Goal: Task Accomplishment & Management: Manage account settings

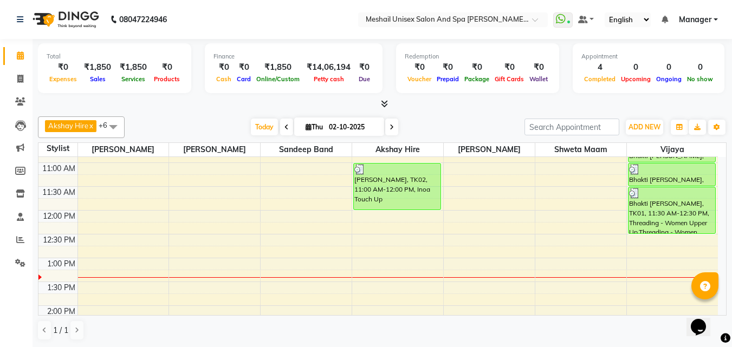
scroll to position [108, 0]
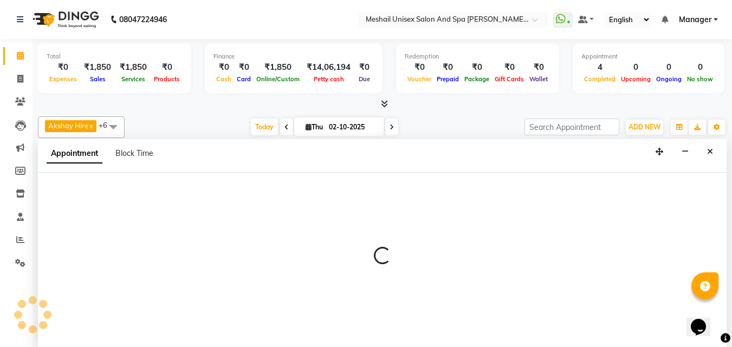
scroll to position [1, 0]
select select "52969"
select select "780"
select select "tentative"
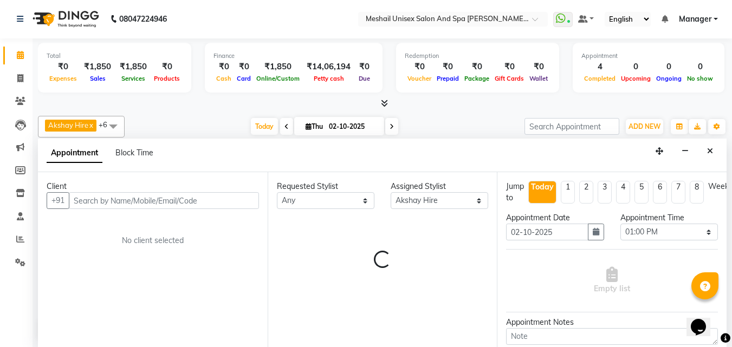
click at [175, 201] on input "text" at bounding box center [164, 200] width 190 height 17
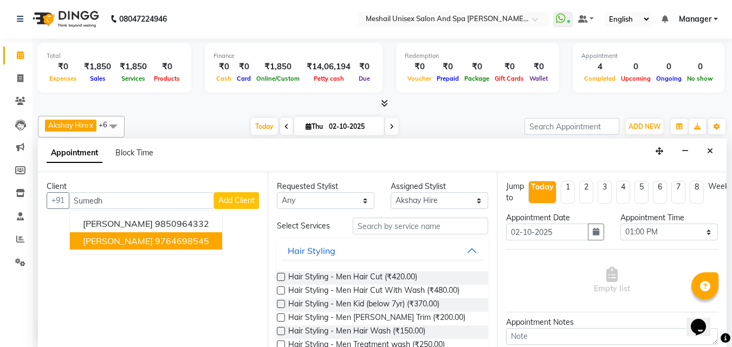
drag, startPoint x: 197, startPoint y: 239, endPoint x: 232, endPoint y: 236, distance: 35.4
click at [203, 239] on ngb-highlight "9764698545" at bounding box center [182, 241] width 54 height 11
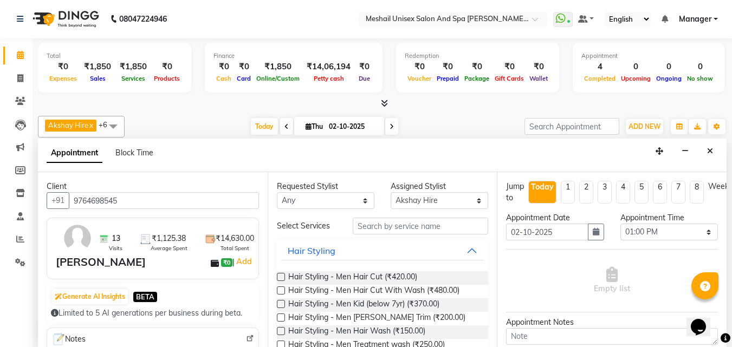
type input "9764698545"
click at [279, 277] on label at bounding box center [281, 277] width 8 height 8
click at [279, 277] on input "checkbox" at bounding box center [280, 278] width 7 height 7
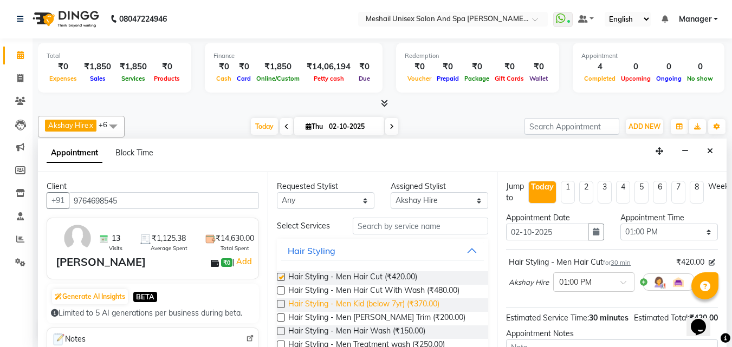
checkbox input "false"
click at [280, 318] on label at bounding box center [281, 318] width 8 height 8
click at [280, 318] on input "checkbox" at bounding box center [280, 318] width 7 height 7
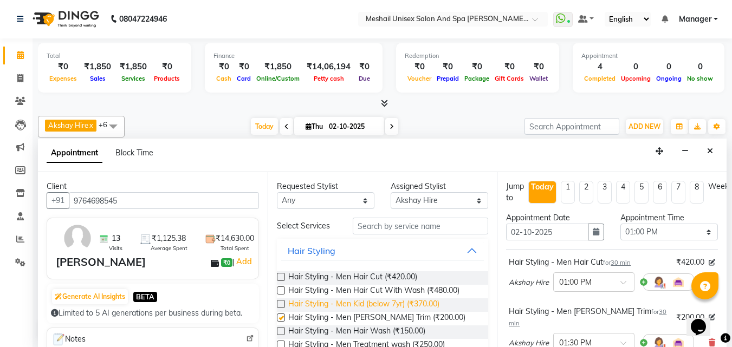
checkbox input "false"
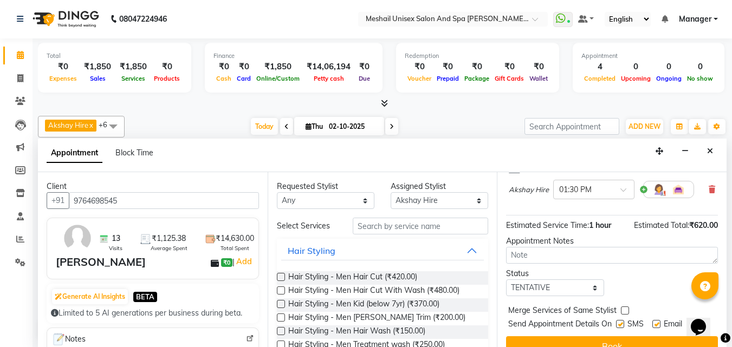
scroll to position [167, 0]
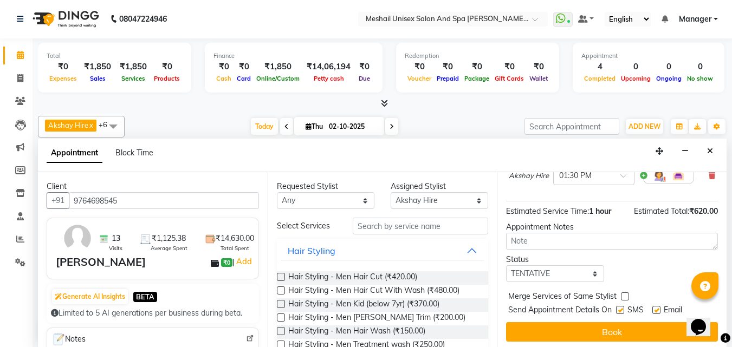
click at [621, 306] on label at bounding box center [620, 310] width 8 height 8
click at [621, 308] on input "checkbox" at bounding box center [619, 311] width 7 height 7
checkbox input "false"
click at [662, 304] on div "Email" at bounding box center [671, 311] width 38 height 14
click at [655, 306] on label at bounding box center [656, 310] width 8 height 8
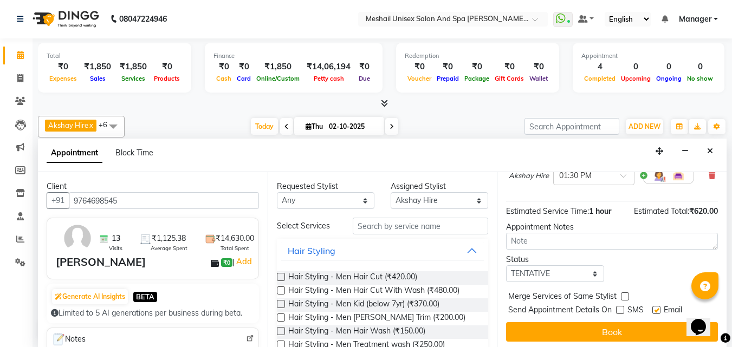
click at [655, 308] on input "checkbox" at bounding box center [655, 311] width 7 height 7
checkbox input "false"
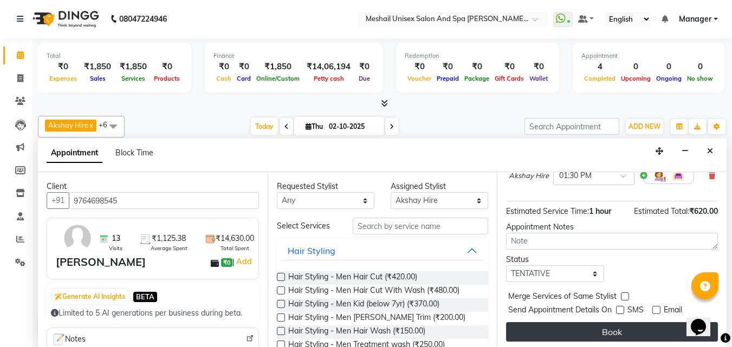
click at [651, 322] on button "Book" at bounding box center [612, 331] width 212 height 19
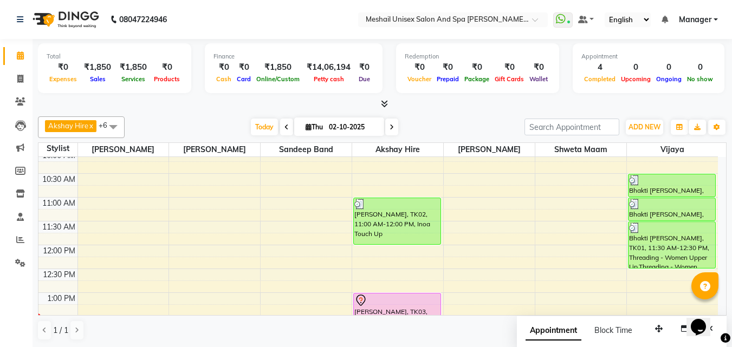
scroll to position [108, 0]
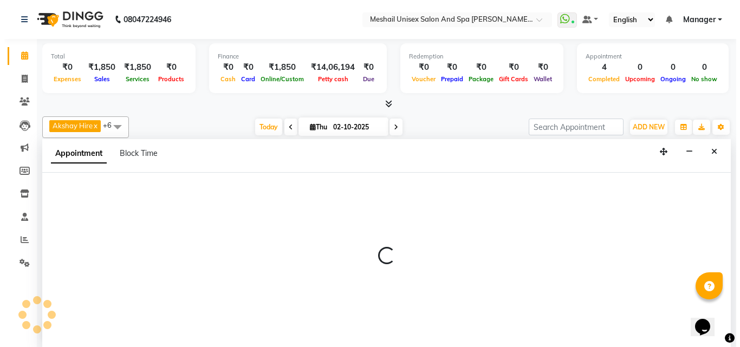
scroll to position [1, 0]
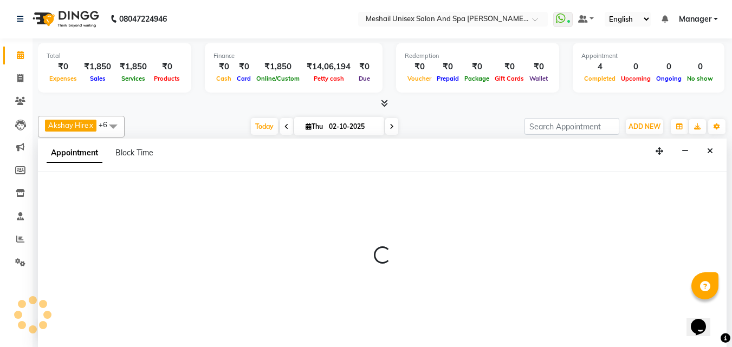
select select "52969"
select select "tentative"
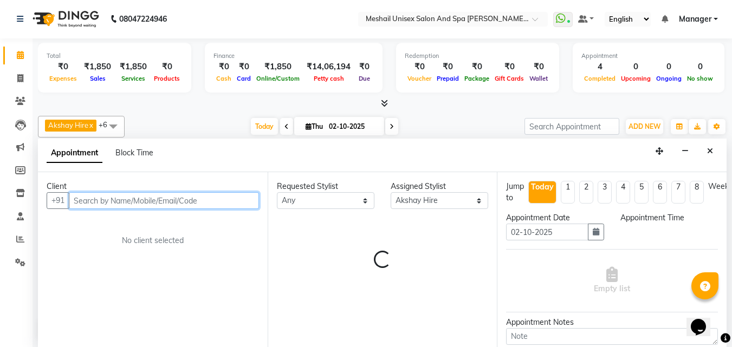
select select "720"
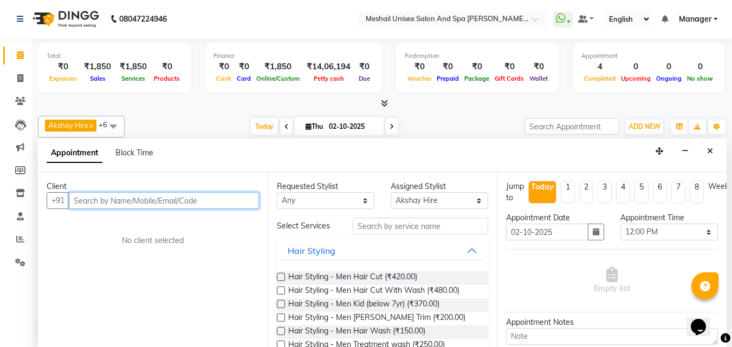
click at [157, 203] on input "text" at bounding box center [164, 200] width 190 height 17
type input "9730446897"
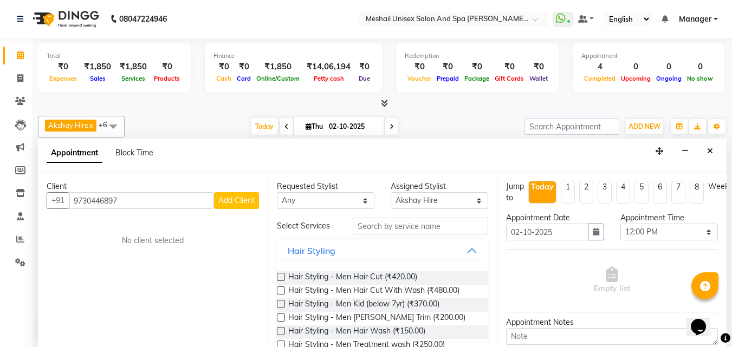
click at [238, 199] on span "Add Client" at bounding box center [236, 200] width 36 height 10
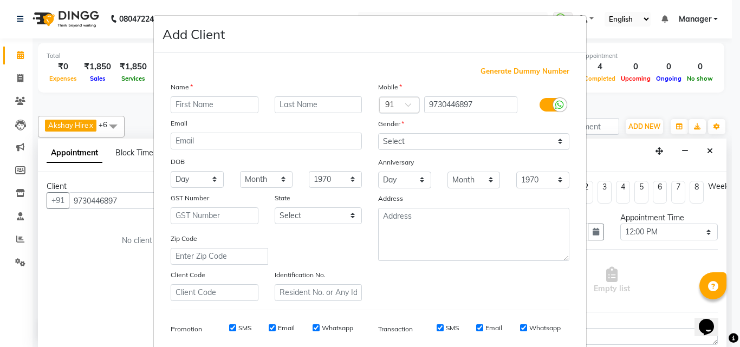
click at [201, 105] on input "text" at bounding box center [215, 104] width 88 height 17
type input "Deepti"
click at [275, 101] on input "text" at bounding box center [319, 104] width 88 height 17
type input "[PERSON_NAME]"
click at [395, 146] on select "Select [DEMOGRAPHIC_DATA] [DEMOGRAPHIC_DATA] Other Prefer Not To Say" at bounding box center [473, 141] width 191 height 17
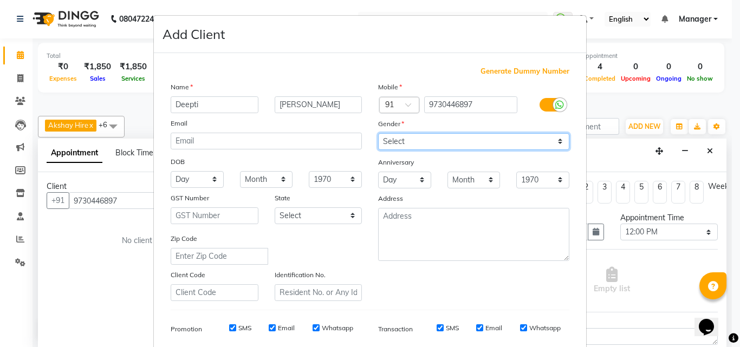
select select "[DEMOGRAPHIC_DATA]"
click at [378, 133] on select "Select [DEMOGRAPHIC_DATA] [DEMOGRAPHIC_DATA] Other Prefer Not To Say" at bounding box center [473, 141] width 191 height 17
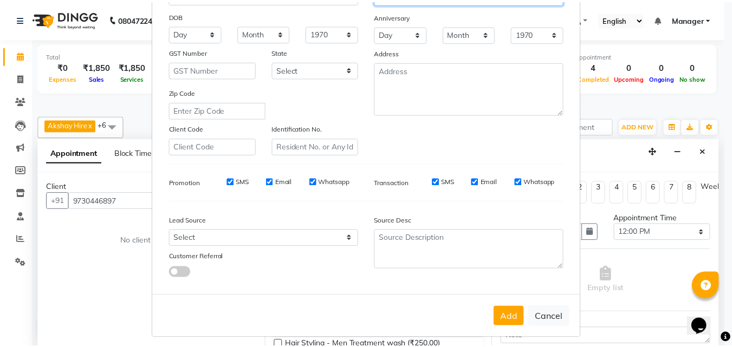
scroll to position [153, 0]
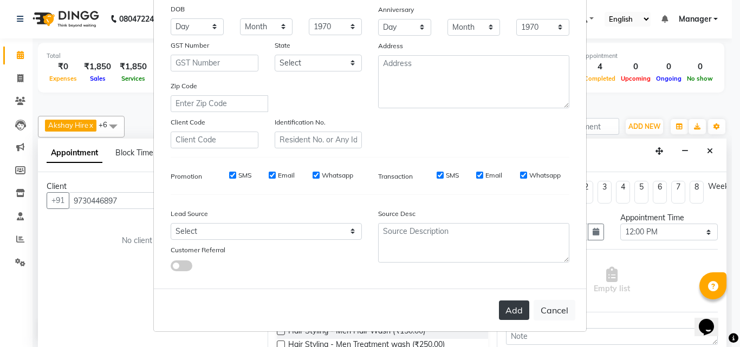
click at [517, 311] on button "Add" at bounding box center [514, 310] width 30 height 19
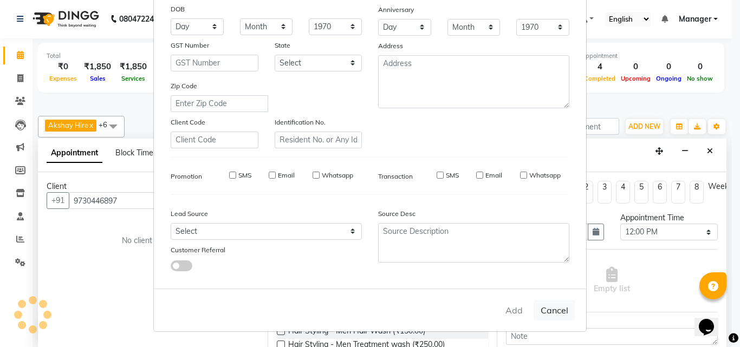
select select
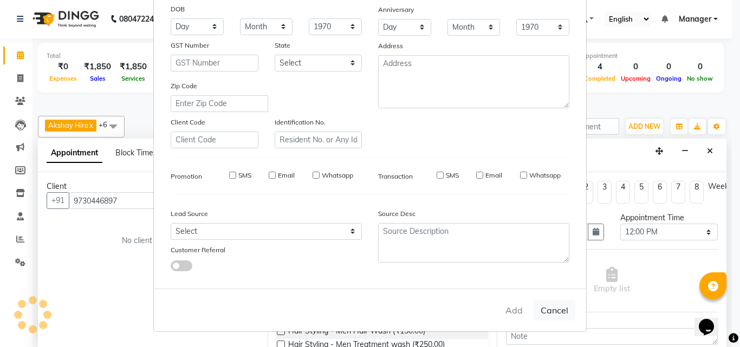
select select
checkbox input "false"
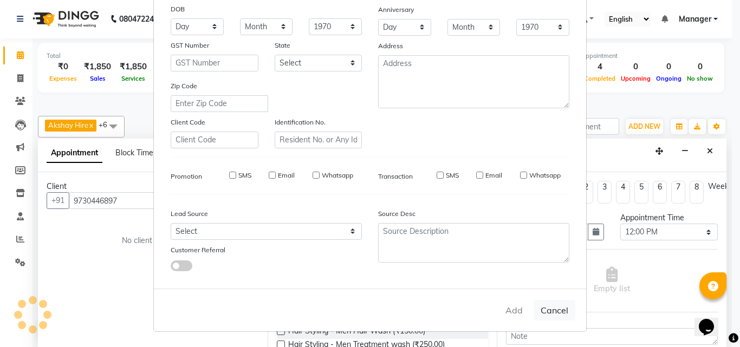
checkbox input "false"
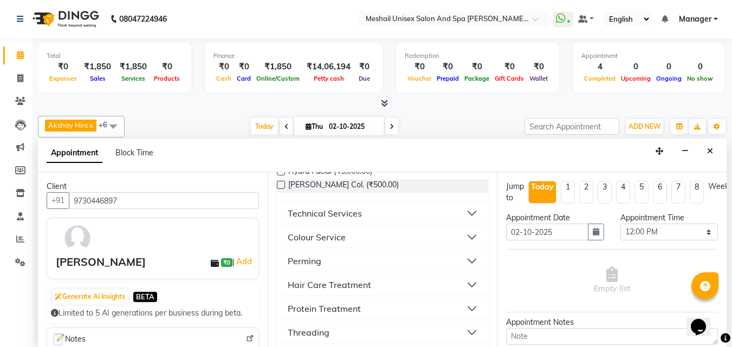
scroll to position [758, 0]
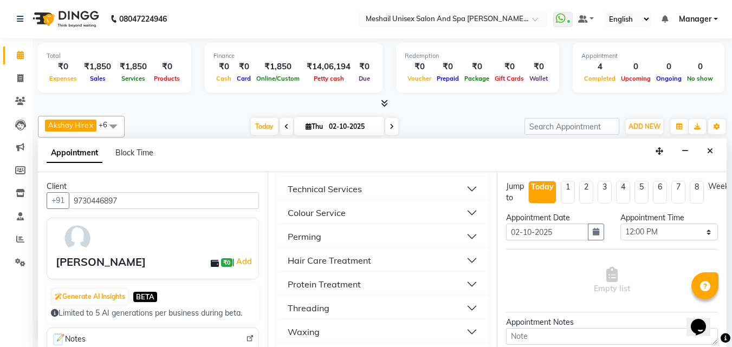
click at [340, 246] on button "Perming" at bounding box center [382, 236] width 203 height 19
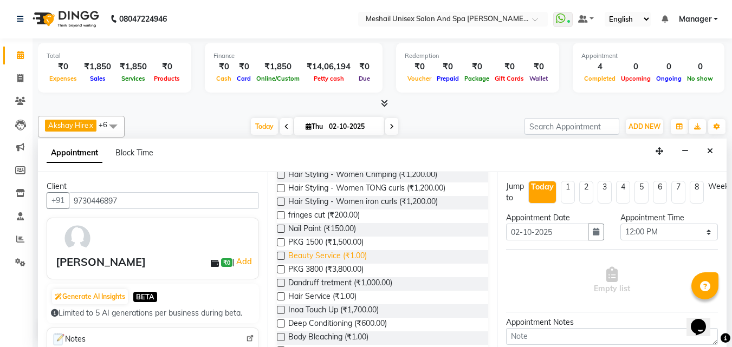
scroll to position [471, 0]
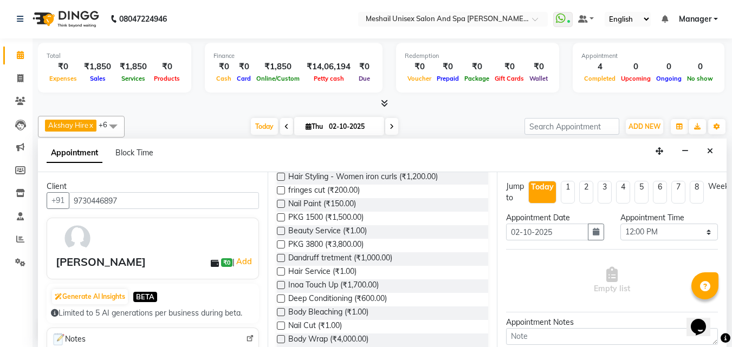
click at [278, 276] on label at bounding box center [281, 272] width 8 height 8
click at [278, 276] on input "checkbox" at bounding box center [280, 272] width 7 height 7
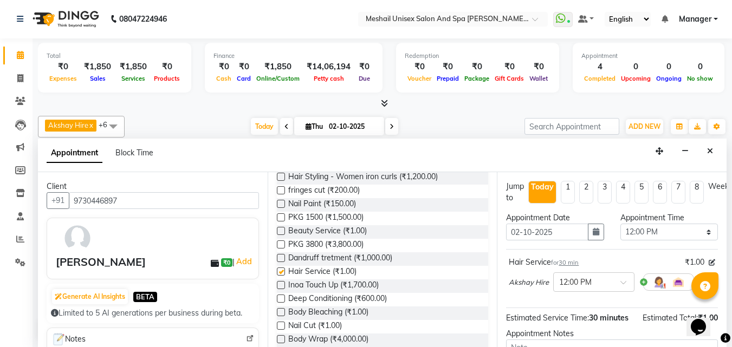
checkbox input "false"
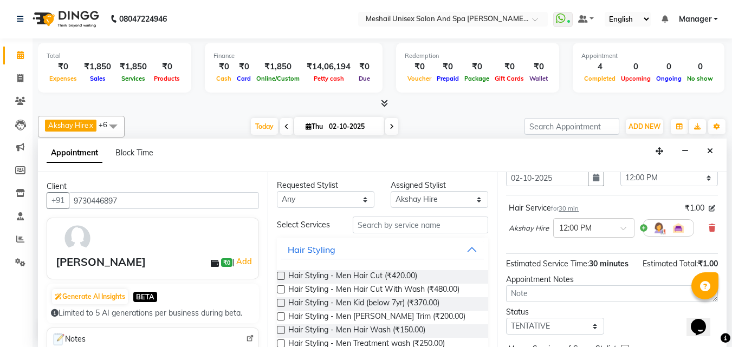
scroll to position [0, 0]
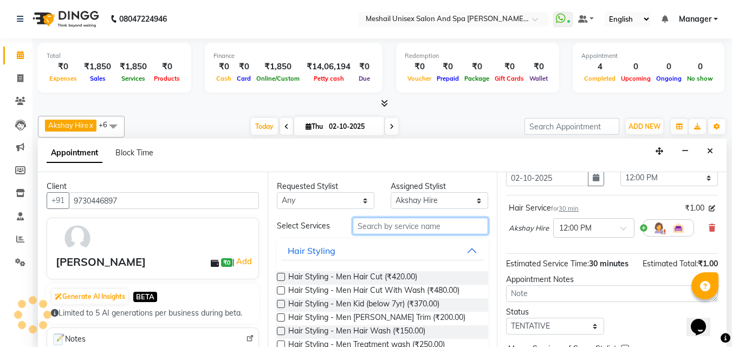
click at [377, 225] on input "text" at bounding box center [420, 226] width 135 height 17
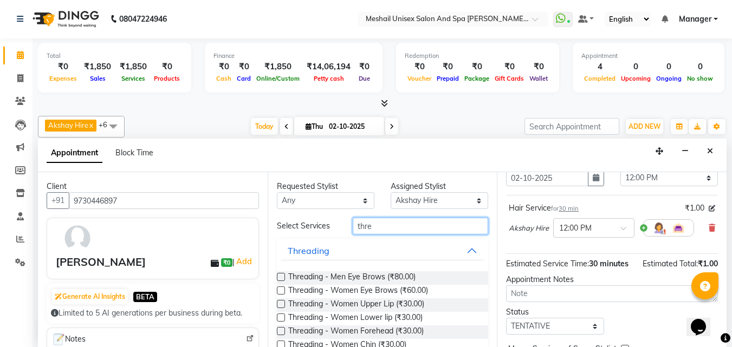
type input "thre"
click at [276, 292] on div "Requested Stylist Any Akshay Hire Sandeep Band [PERSON_NAME] Shweta maam [PERSO…" at bounding box center [383, 259] width 230 height 175
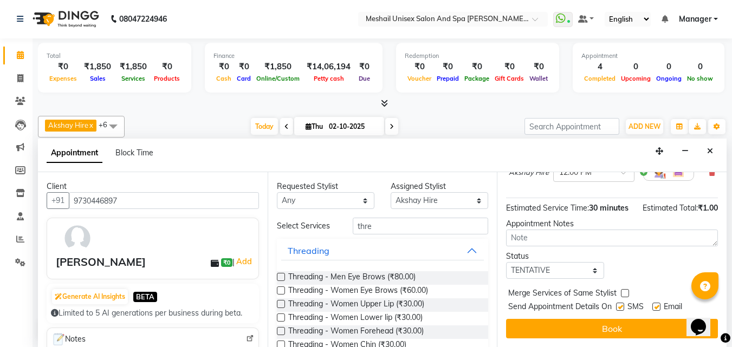
scroll to position [129, 0]
click at [621, 303] on label at bounding box center [620, 307] width 8 height 8
click at [621, 304] on input "checkbox" at bounding box center [619, 307] width 7 height 7
checkbox input "false"
click at [655, 303] on label at bounding box center [656, 307] width 8 height 8
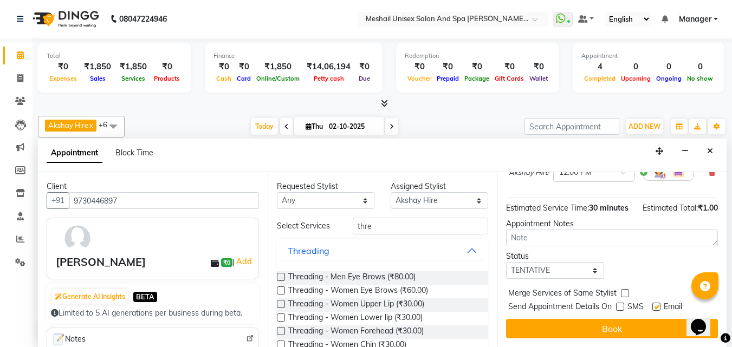
click at [655, 304] on input "checkbox" at bounding box center [655, 307] width 7 height 7
checkbox input "false"
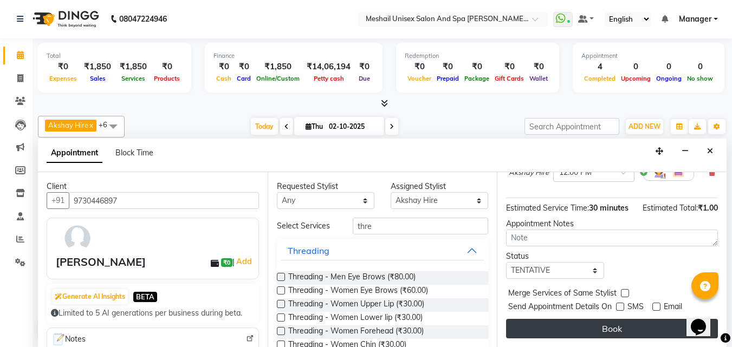
click at [607, 319] on button "Book" at bounding box center [612, 328] width 212 height 19
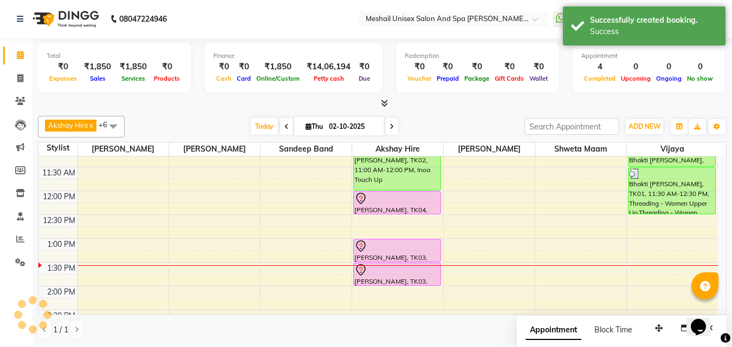
scroll to position [0, 0]
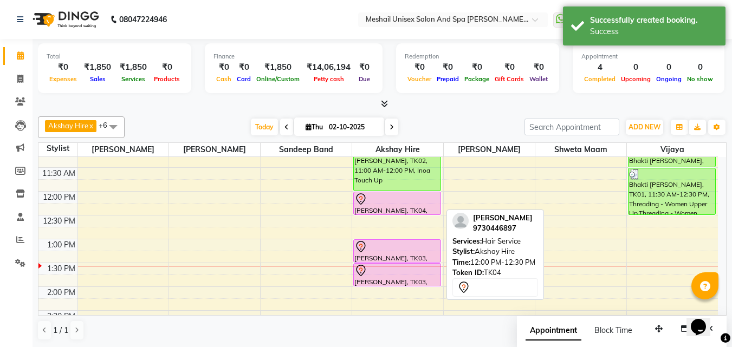
click at [376, 205] on div "[PERSON_NAME], TK04, 12:00 PM-12:30 PM, Hair Service" at bounding box center [397, 203] width 87 height 22
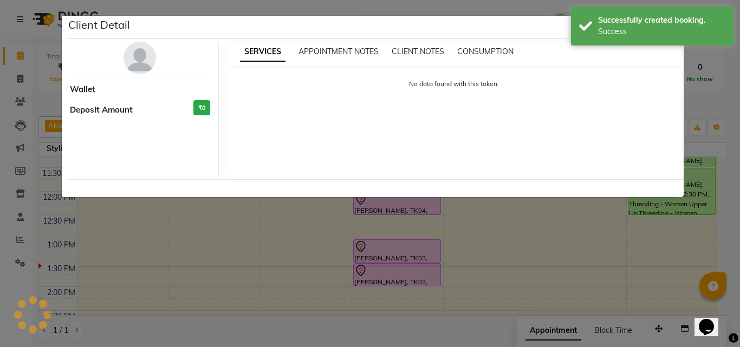
select select "7"
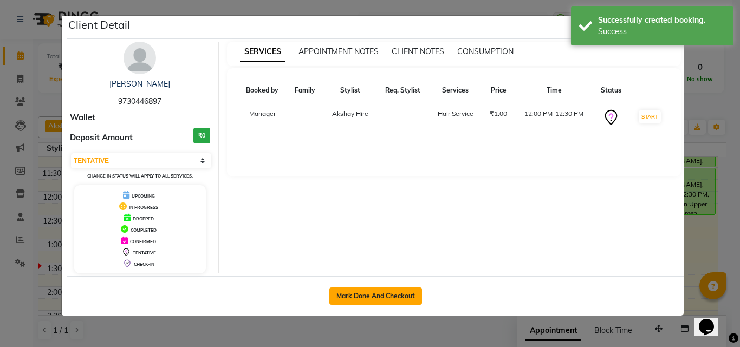
click at [406, 297] on button "Mark Done And Checkout" at bounding box center [375, 296] width 93 height 17
select select "service"
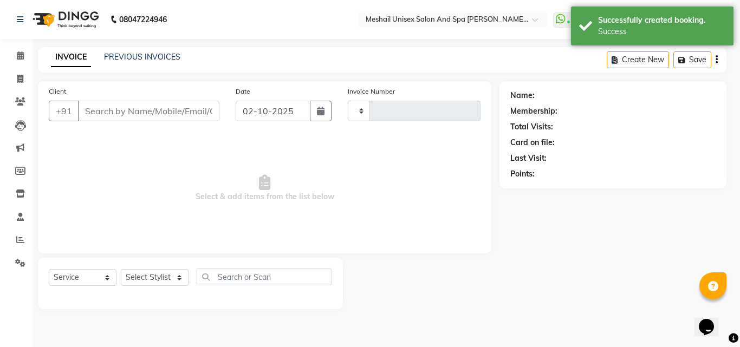
type input "2882"
select select "6713"
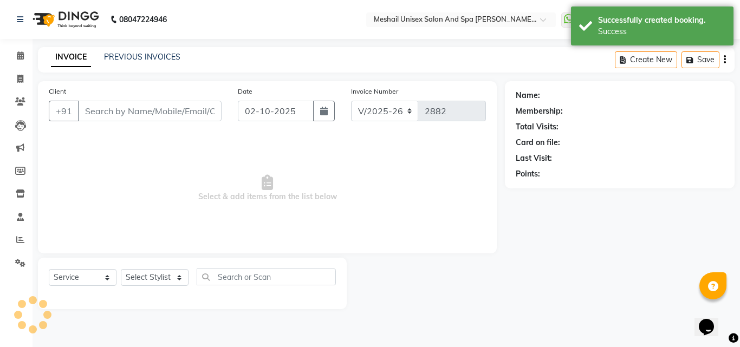
type input "9730446897"
select select "52969"
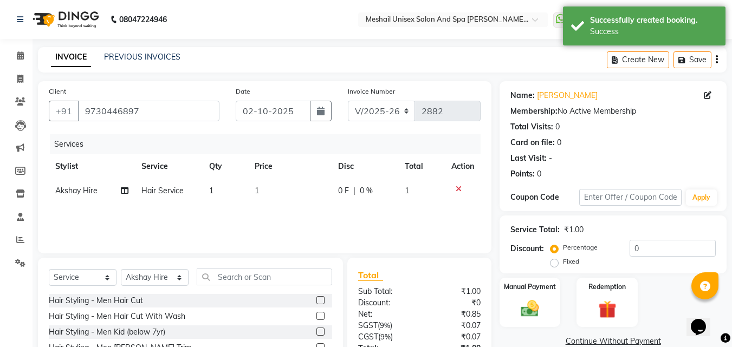
click at [278, 186] on td "1" at bounding box center [289, 191] width 83 height 24
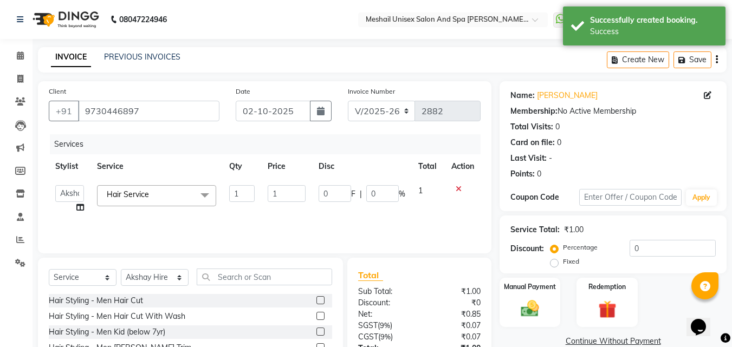
click at [286, 185] on td "1" at bounding box center [286, 199] width 50 height 41
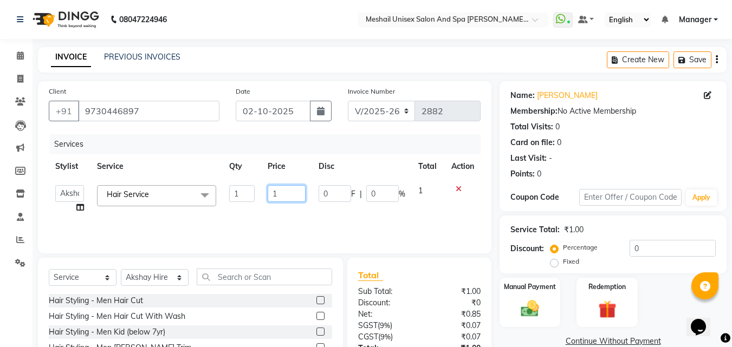
click at [285, 198] on input "1" at bounding box center [286, 193] width 37 height 17
type input "1700"
click at [250, 277] on input "text" at bounding box center [264, 277] width 135 height 17
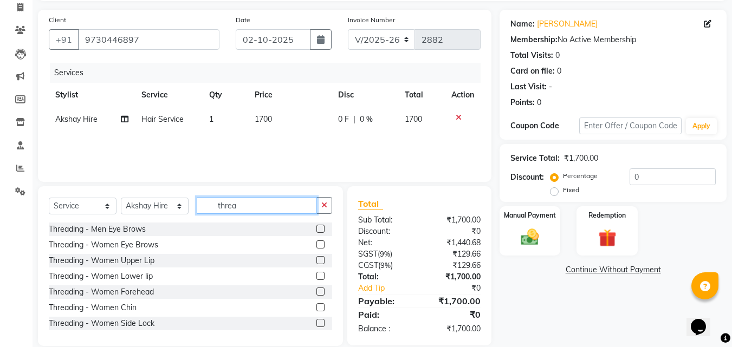
scroll to position [87, 0]
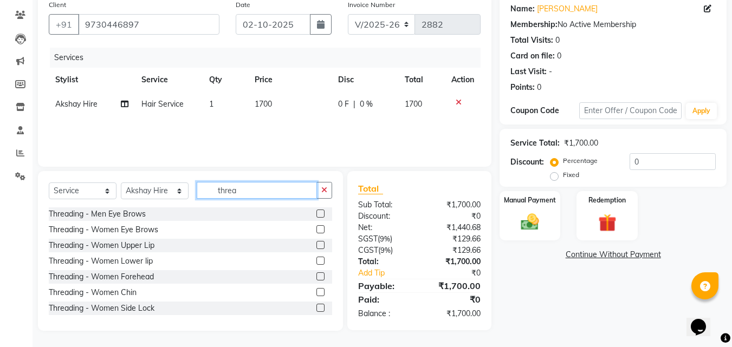
type input "threa"
click at [316, 228] on label at bounding box center [320, 229] width 8 height 8
click at [316, 228] on input "checkbox" at bounding box center [319, 229] width 7 height 7
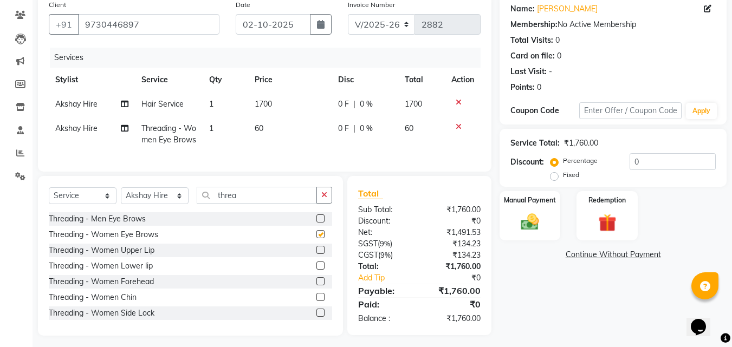
checkbox input "false"
click at [262, 126] on span "60" at bounding box center [259, 128] width 9 height 10
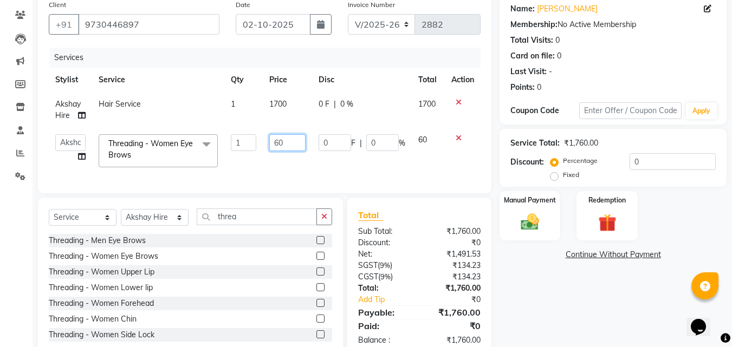
click at [279, 140] on input "60" at bounding box center [287, 142] width 37 height 17
type input "70"
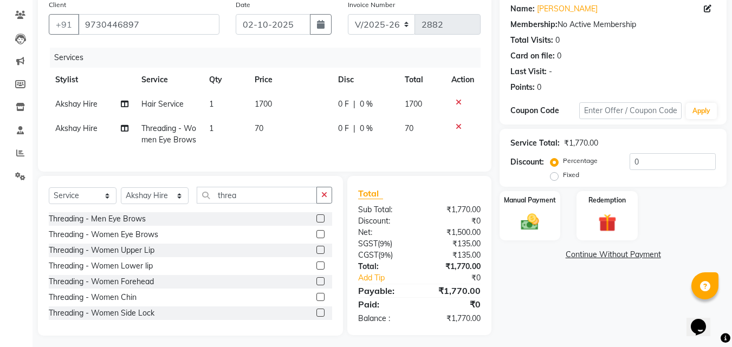
click at [82, 130] on span "Akshay Hire" at bounding box center [76, 128] width 42 height 10
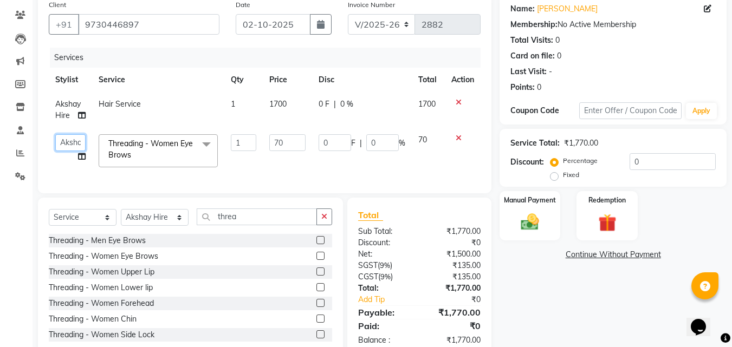
click at [65, 137] on select "Akshay Hire Manager Sandeep Band [PERSON_NAME] Shweta maam [PERSON_NAME] [PERSO…" at bounding box center [70, 142] width 30 height 17
select select "86543"
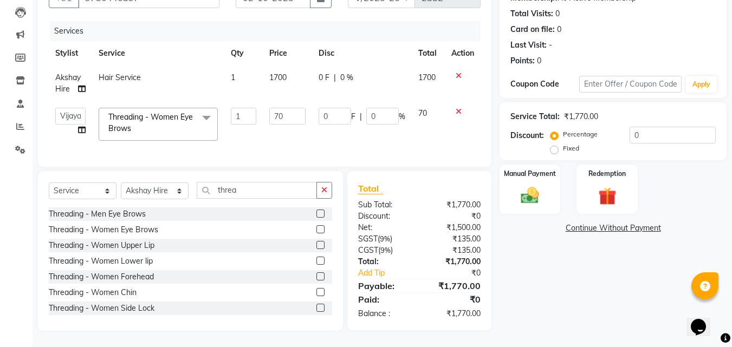
click at [529, 226] on div "Name: [PERSON_NAME] Membership: No Active Membership Total Visits: 0 Card on fi…" at bounding box center [616, 149] width 235 height 363
click at [544, 194] on img at bounding box center [529, 196] width 30 height 22
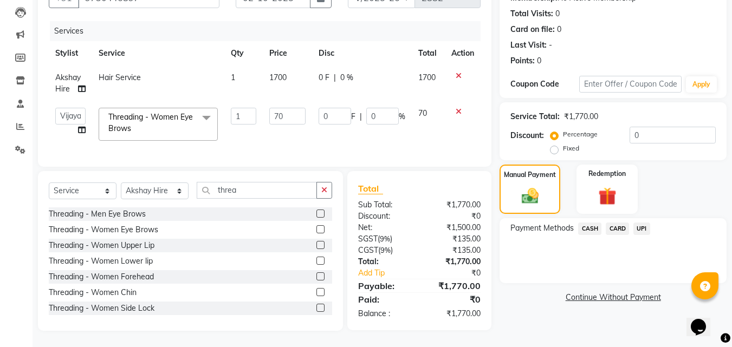
click at [646, 223] on span "UPI" at bounding box center [641, 229] width 17 height 12
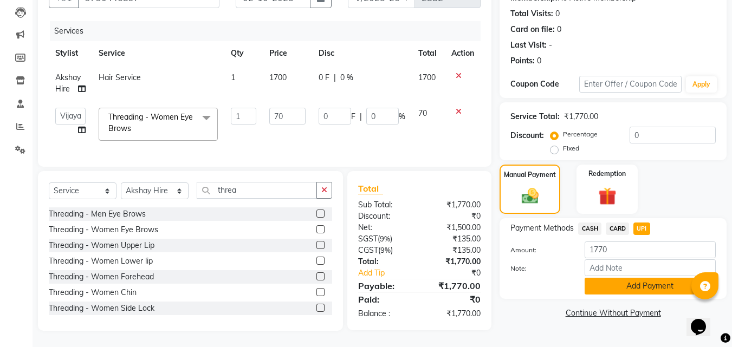
click at [642, 279] on button "Add Payment" at bounding box center [649, 286] width 131 height 17
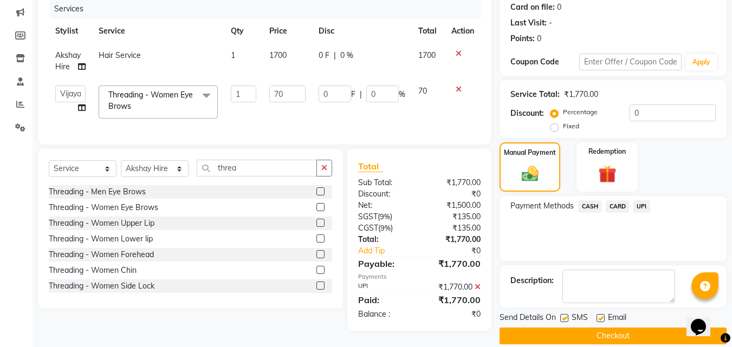
scroll to position [149, 0]
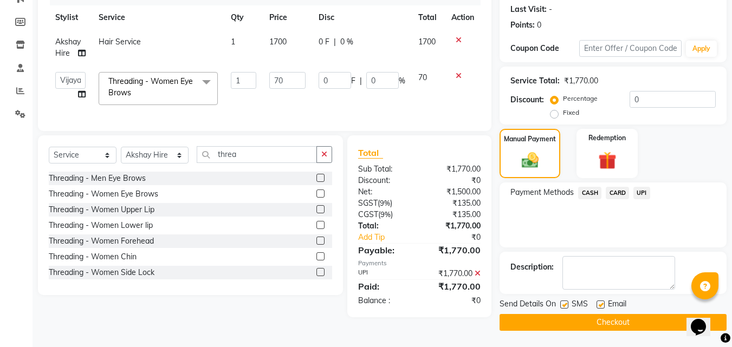
click at [563, 304] on label at bounding box center [564, 305] width 8 height 8
click at [563, 304] on input "checkbox" at bounding box center [563, 305] width 7 height 7
checkbox input "false"
click at [600, 304] on label at bounding box center [600, 305] width 8 height 8
click at [600, 304] on input "checkbox" at bounding box center [599, 305] width 7 height 7
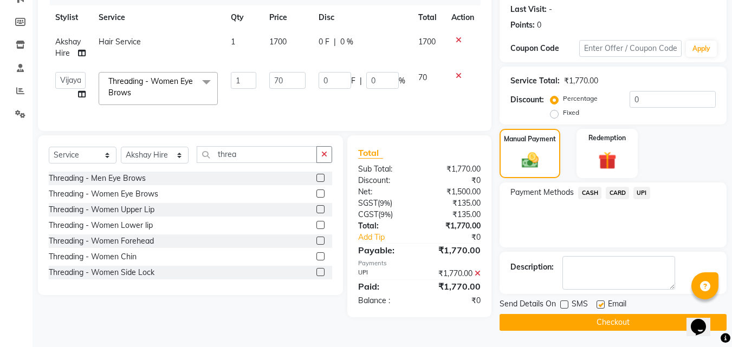
checkbox input "false"
click at [562, 327] on button "Checkout" at bounding box center [612, 322] width 227 height 17
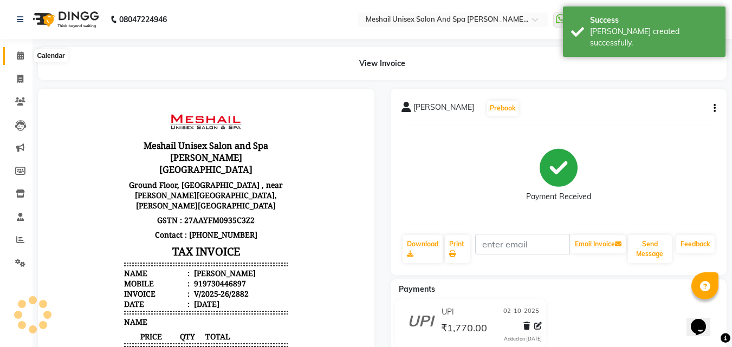
click at [18, 57] on icon at bounding box center [20, 55] width 7 height 8
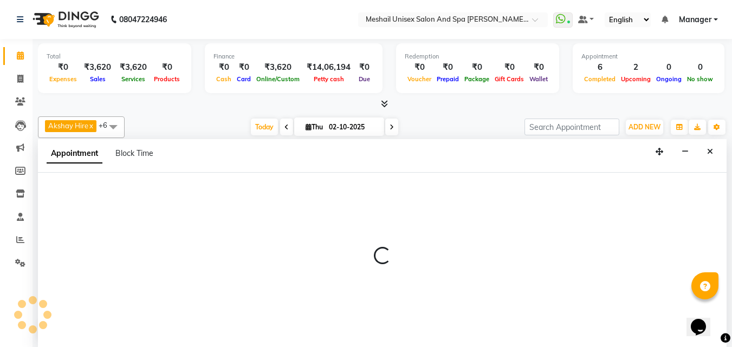
scroll to position [1, 0]
select select "52968"
select select "630"
select select "tentative"
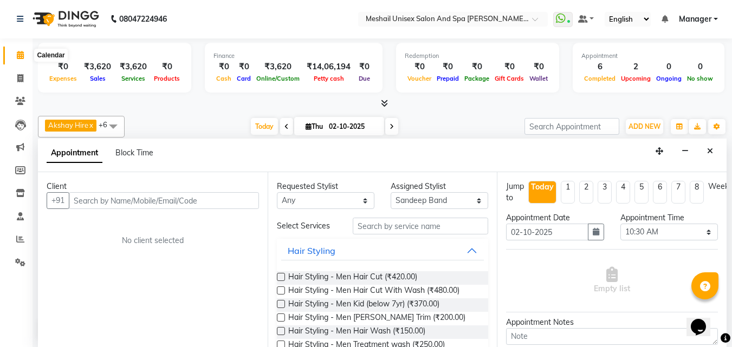
click at [22, 57] on icon at bounding box center [20, 55] width 7 height 8
click at [707, 146] on button "Close" at bounding box center [710, 151] width 16 height 17
